Goal: Use online tool/utility: Utilize a website feature to perform a specific function

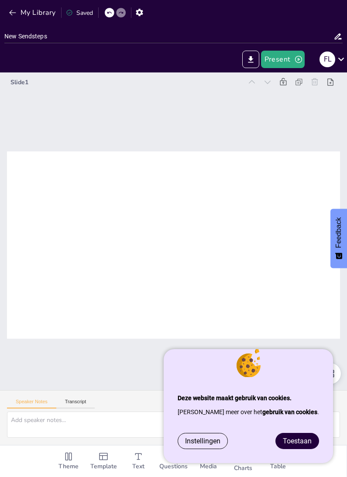
click at [296, 442] on span "Toestaan" at bounding box center [297, 441] width 29 height 8
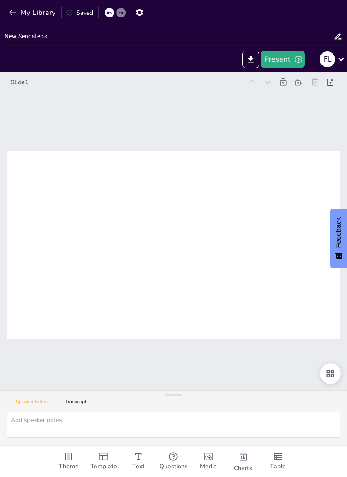
click at [309, 122] on div "Slide 1" at bounding box center [173, 231] width 347 height 318
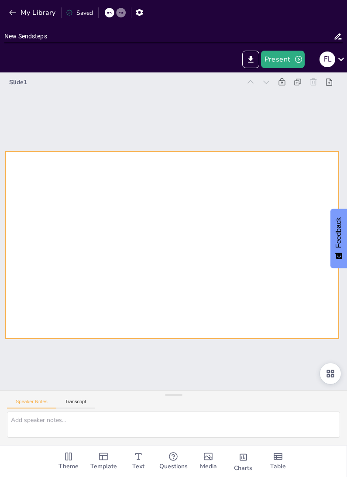
click at [47, 175] on div at bounding box center [172, 244] width 333 height 187
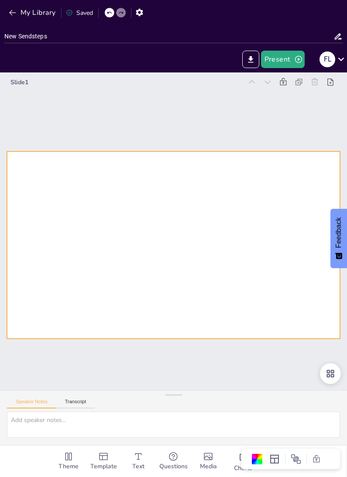
click at [242, 219] on div at bounding box center [173, 244] width 333 height 187
click at [338, 39] on icon at bounding box center [338, 36] width 9 height 9
click at [340, 36] on icon at bounding box center [338, 36] width 9 height 9
click at [41, 34] on input "New Sendsteps" at bounding box center [168, 36] width 329 height 13
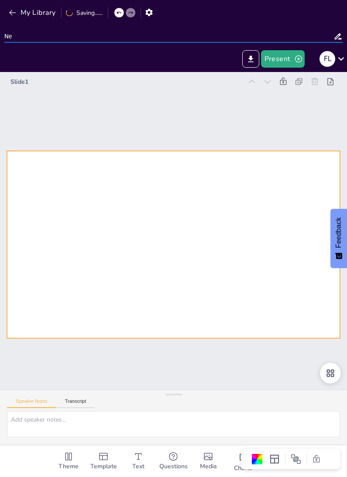
type input "N"
type input "Basis Portrettekenen"
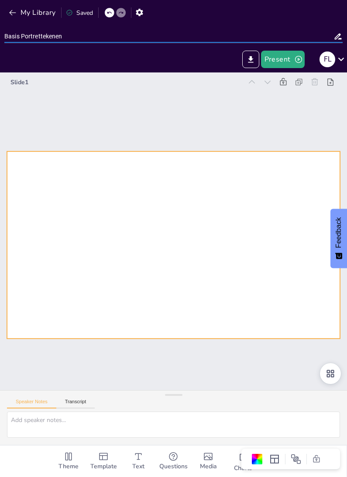
click at [276, 58] on button "Present" at bounding box center [283, 59] width 44 height 17
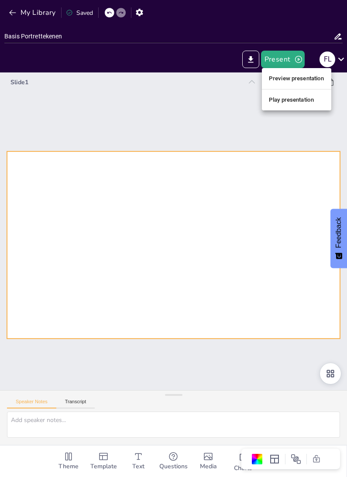
click at [296, 100] on li "Play presentation" at bounding box center [296, 100] width 69 height 14
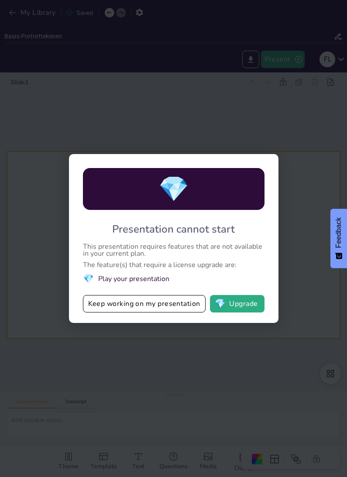
click at [166, 307] on button "Keep working on my presentation" at bounding box center [144, 303] width 123 height 17
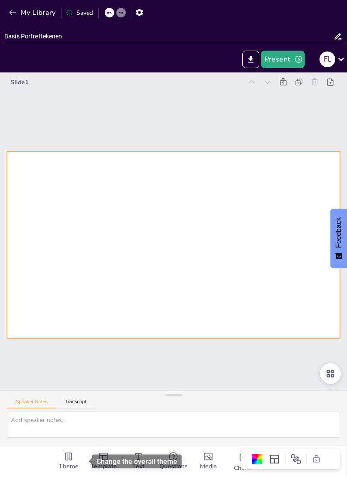
click at [72, 456] on icon "Change the overall theme" at bounding box center [68, 456] width 10 height 10
click at [71, 455] on icon "Change the overall theme" at bounding box center [68, 456] width 10 height 10
click at [99, 461] on icon "Add ready made slides" at bounding box center [103, 456] width 10 height 10
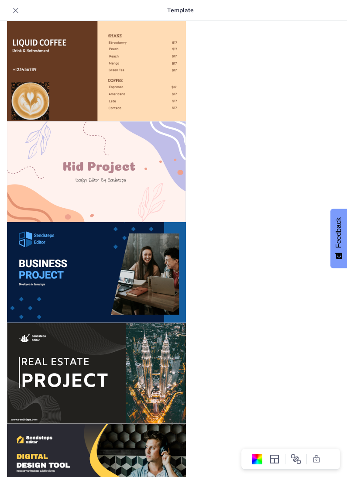
scroll to position [717, 0]
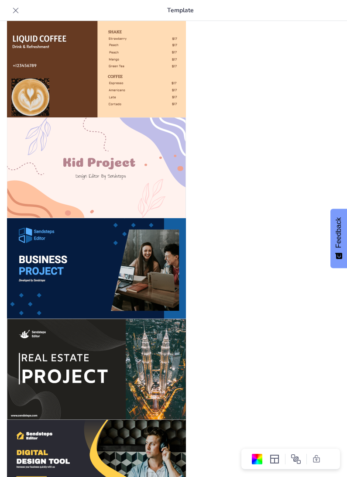
click at [124, 365] on img at bounding box center [96, 369] width 179 height 101
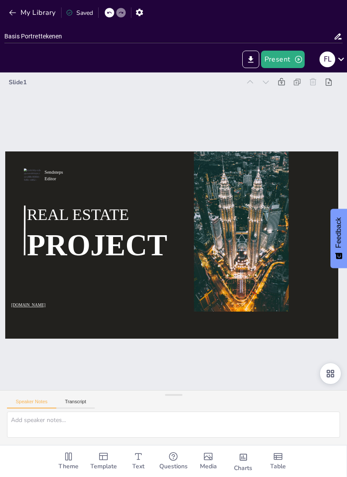
click at [130, 361] on div "Slide 1 Sendsteps Editor REAL ESTATE PROJECT [DOMAIN_NAME]" at bounding box center [171, 231] width 347 height 318
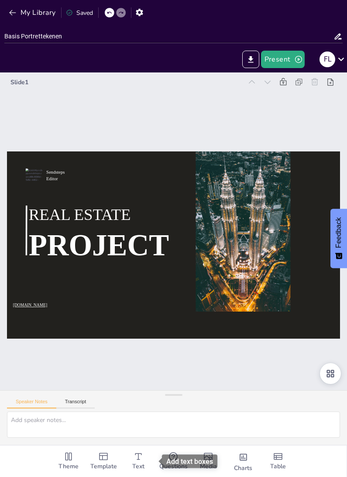
click at [137, 453] on icon "Add text boxes" at bounding box center [138, 456] width 10 height 10
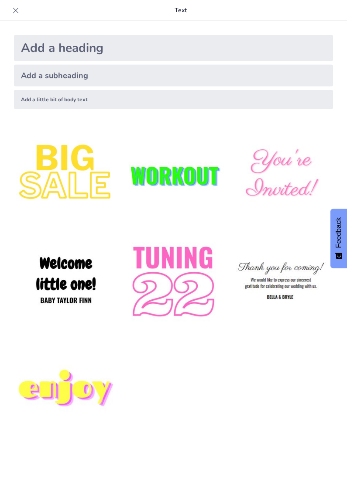
click at [283, 269] on img at bounding box center [281, 282] width 104 height 104
